Goal: Navigation & Orientation: Understand site structure

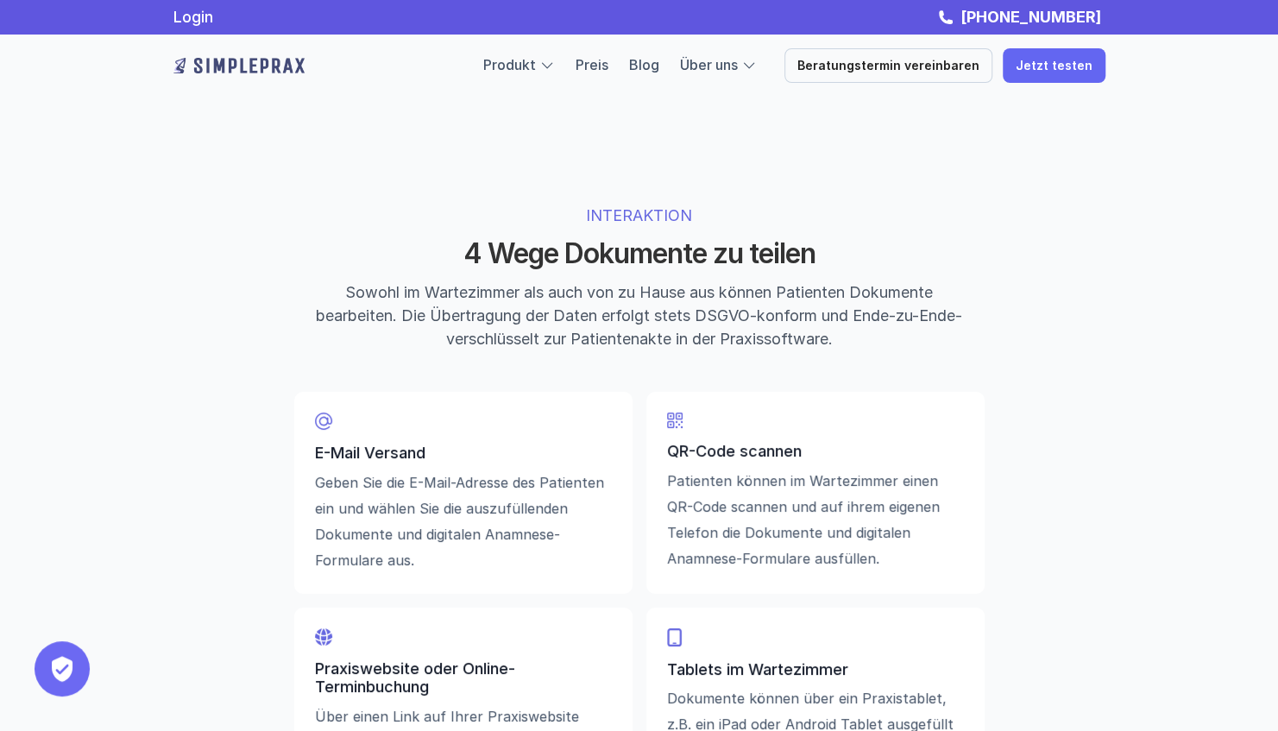
scroll to position [3801, 0]
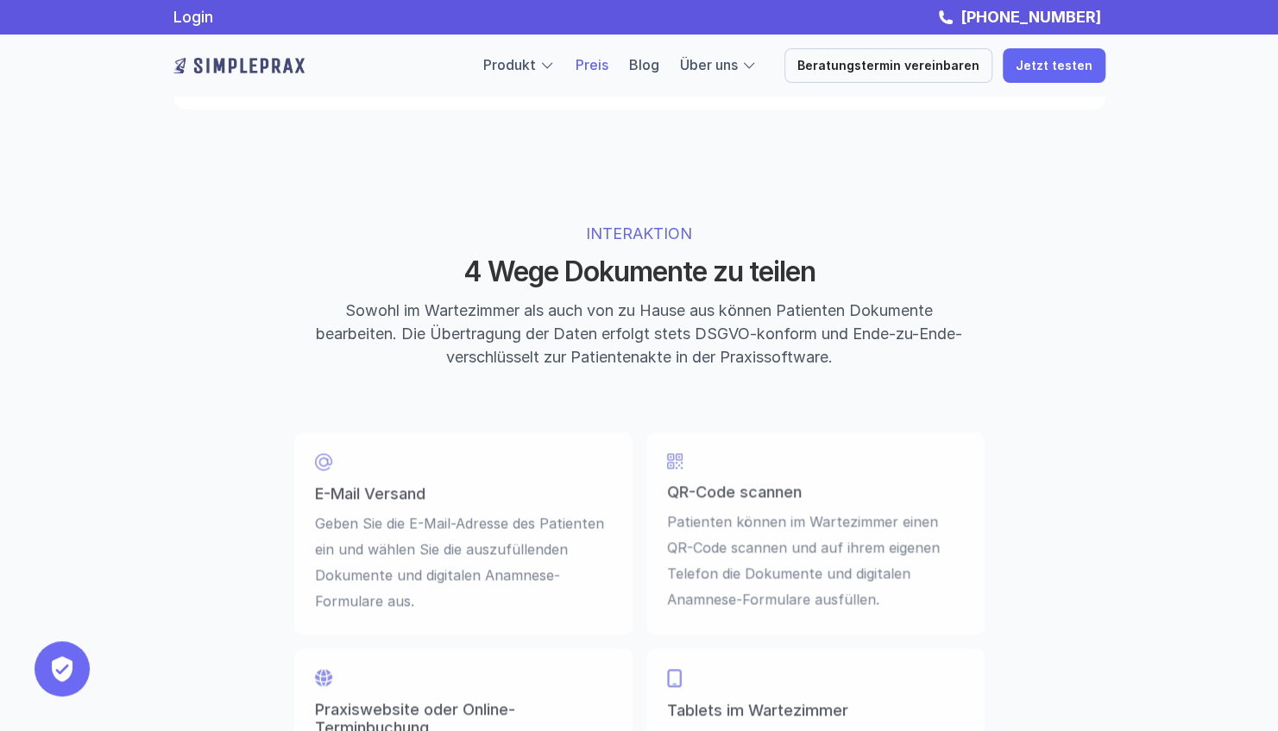
click at [604, 66] on link "Preis" at bounding box center [591, 64] width 33 height 17
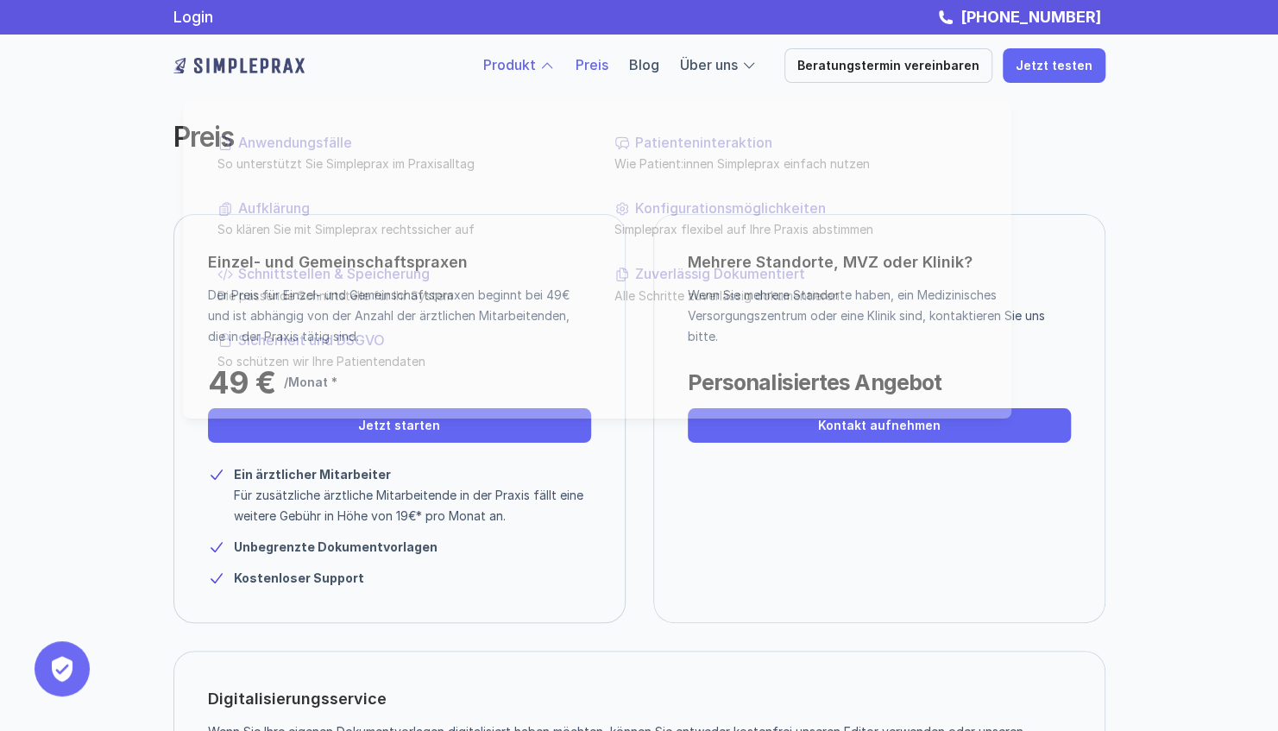
click at [554, 60] on div "Produkt" at bounding box center [519, 65] width 72 height 22
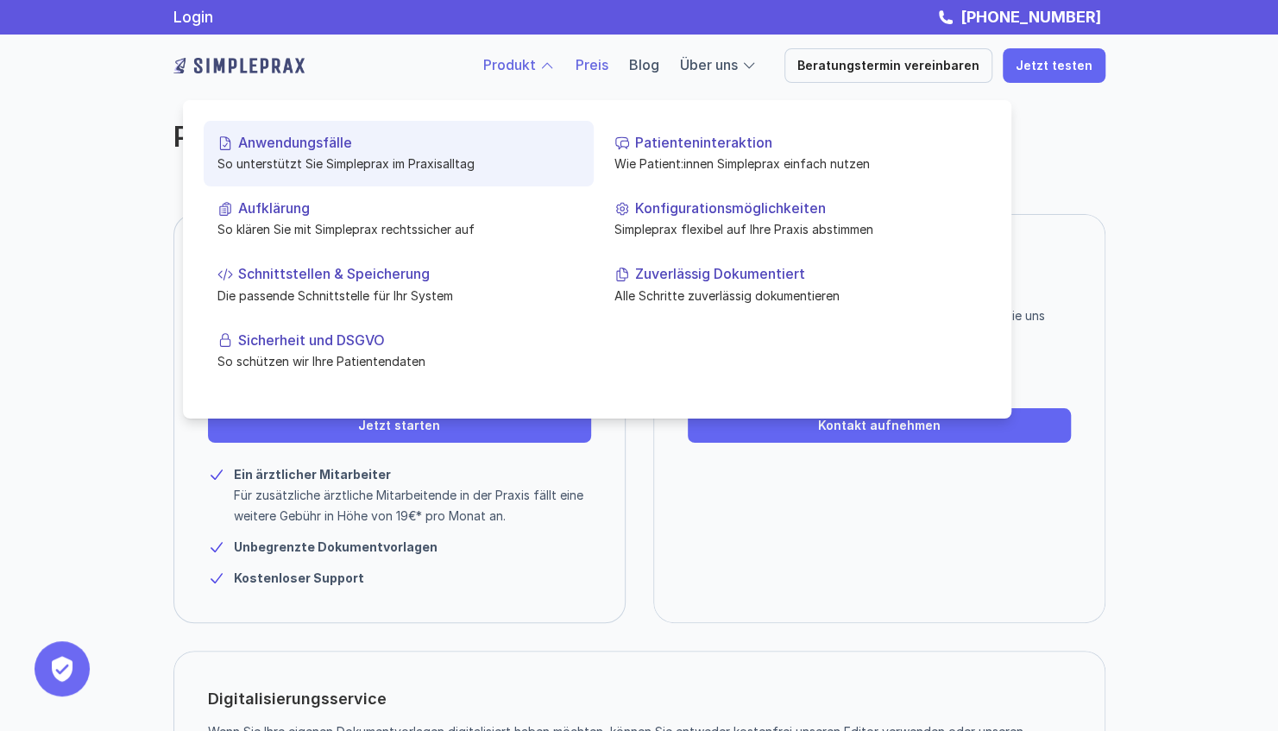
click at [318, 155] on p "So unterstützt Sie Simpleprax im Praxisalltag" at bounding box center [398, 163] width 362 height 18
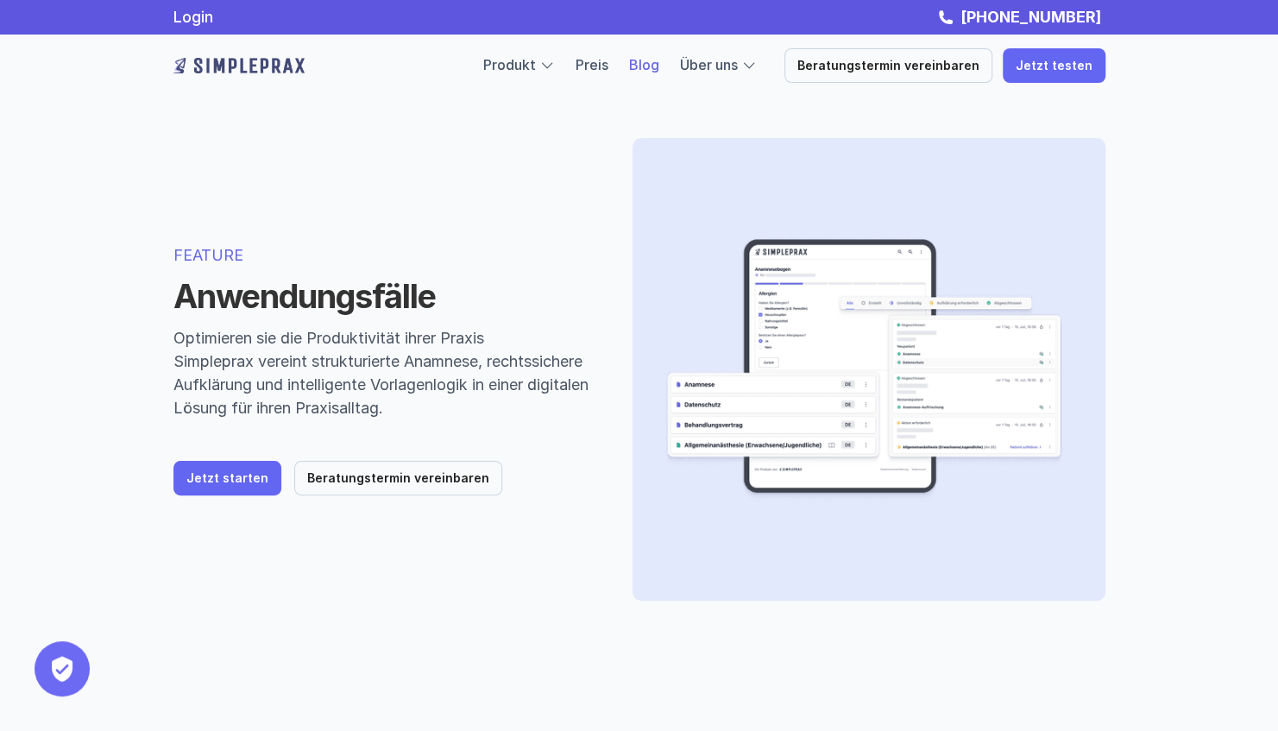
click at [659, 66] on link "Blog" at bounding box center [644, 64] width 30 height 17
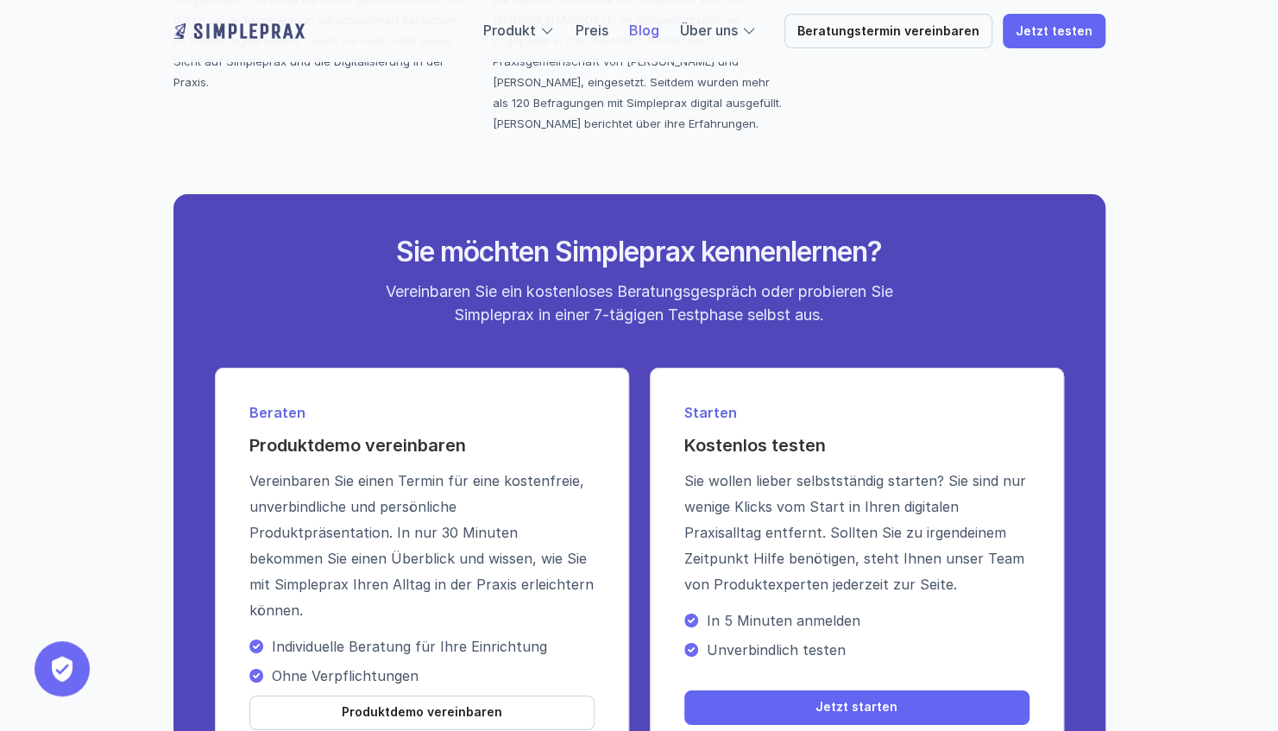
scroll to position [3824, 0]
